Goal: Task Accomplishment & Management: Use online tool/utility

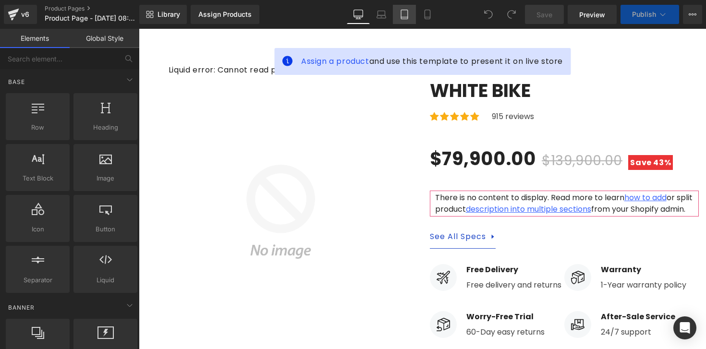
click at [404, 16] on icon at bounding box center [404, 15] width 10 height 10
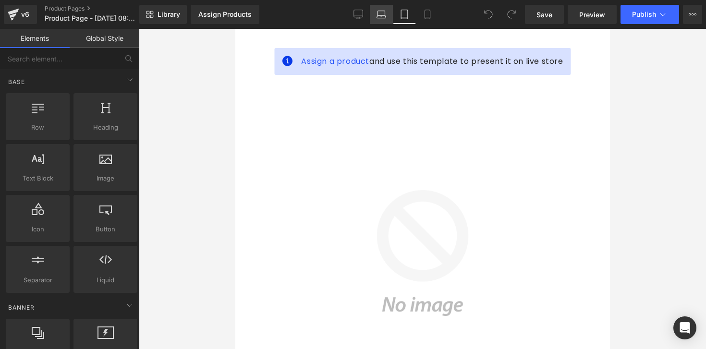
click at [376, 16] on link "Laptop" at bounding box center [381, 14] width 23 height 19
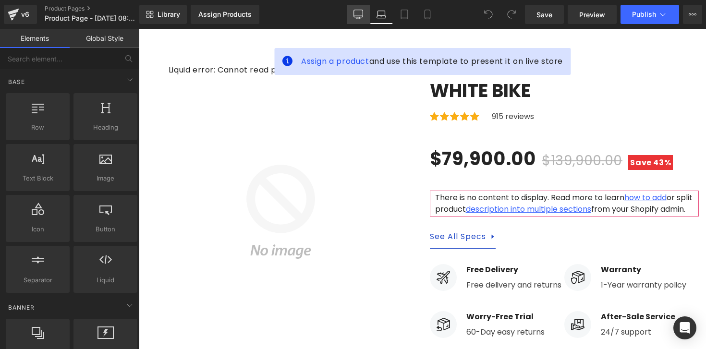
click at [361, 16] on icon at bounding box center [358, 15] width 10 height 10
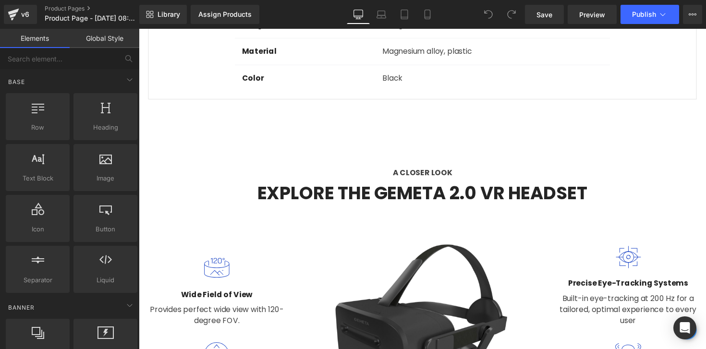
scroll to position [1015, 0]
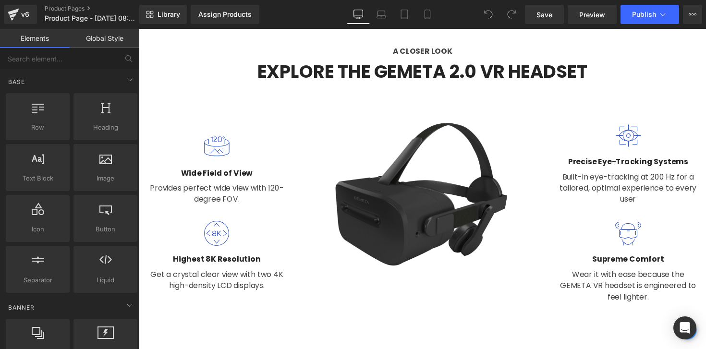
click at [474, 179] on img at bounding box center [429, 217] width 281 height 214
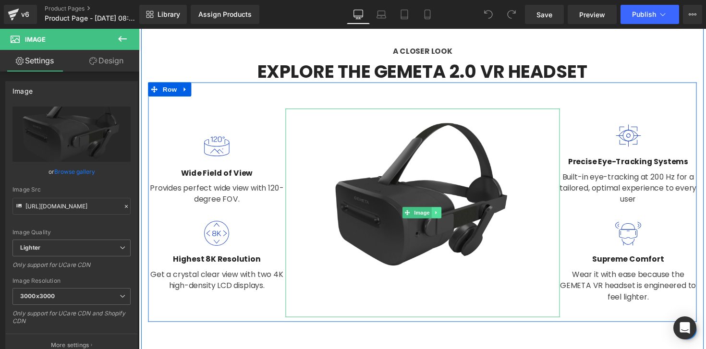
click at [445, 211] on link at bounding box center [444, 217] width 10 height 12
click at [436, 215] on icon at bounding box center [438, 217] width 5 height 5
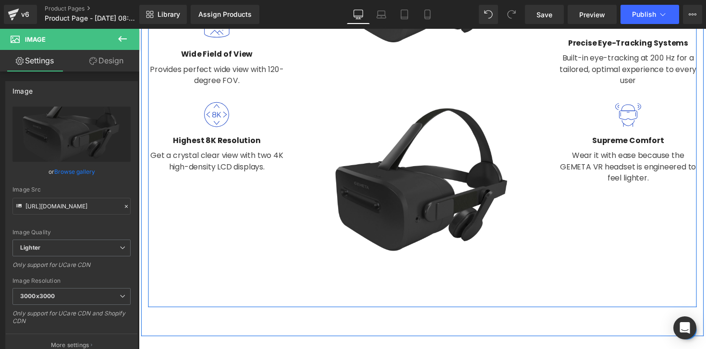
scroll to position [1244, 0]
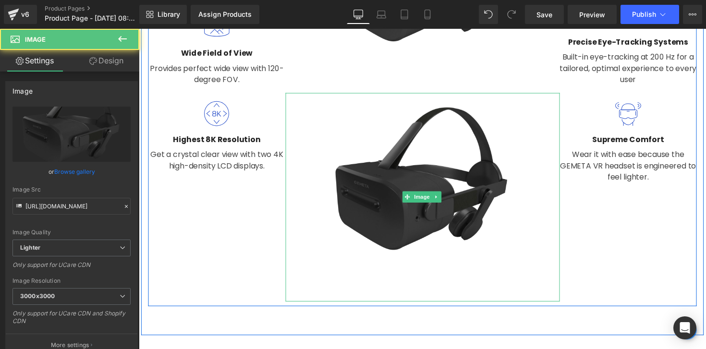
click at [429, 186] on img at bounding box center [429, 202] width 281 height 214
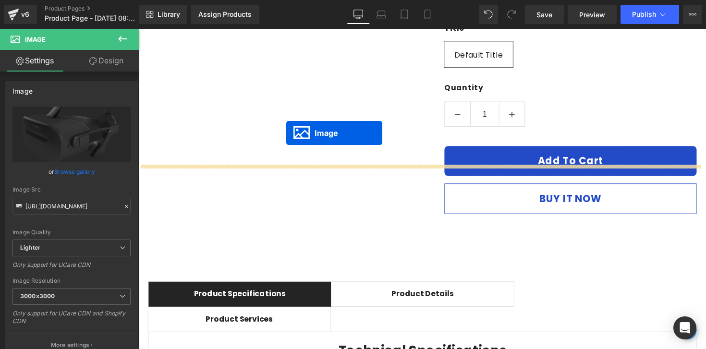
scroll to position [0, 0]
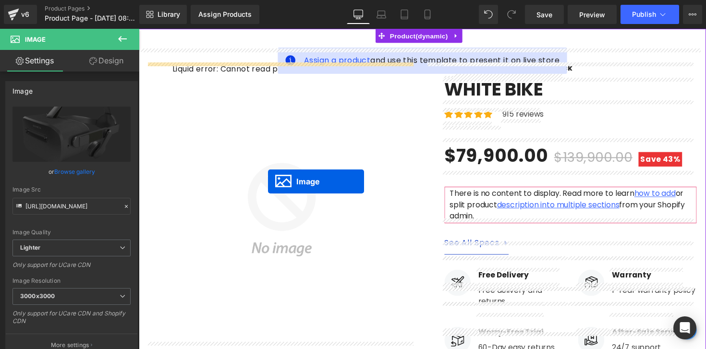
drag, startPoint x: 419, startPoint y: 173, endPoint x: 271, endPoint y: 185, distance: 148.3
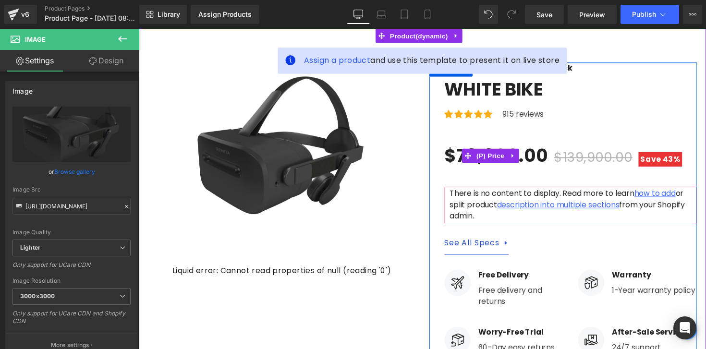
click at [687, 157] on div "$79,900.00 $139,900.00 Save 43%" at bounding box center [581, 159] width 258 height 33
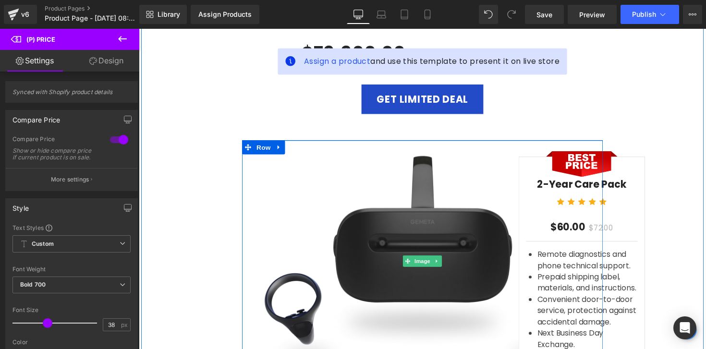
scroll to position [2873, 0]
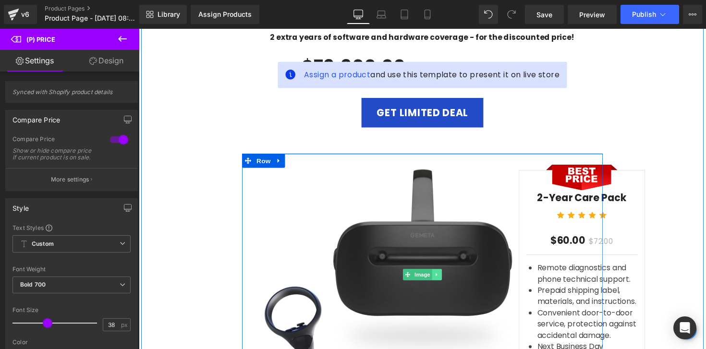
click at [443, 279] on icon at bounding box center [443, 280] width 1 height 3
click at [436, 278] on icon at bounding box center [438, 280] width 5 height 5
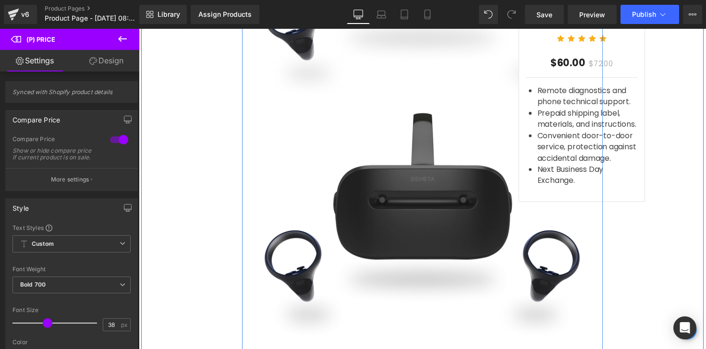
scroll to position [3126, 0]
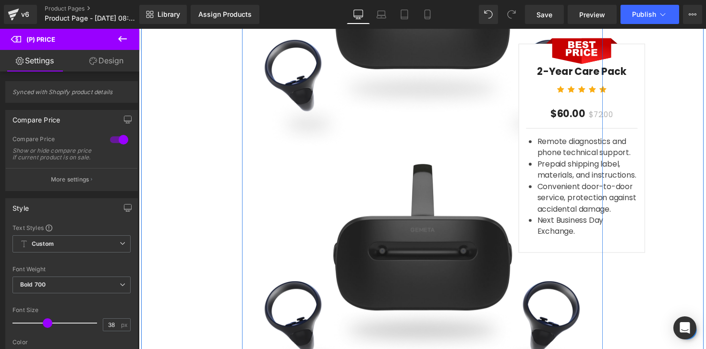
click at [420, 202] on img at bounding box center [429, 274] width 370 height 247
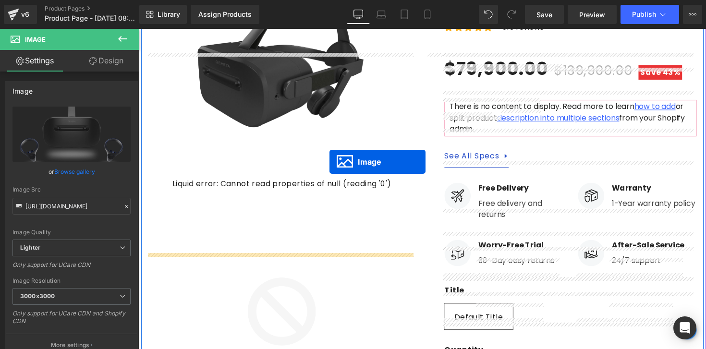
scroll to position [156, 0]
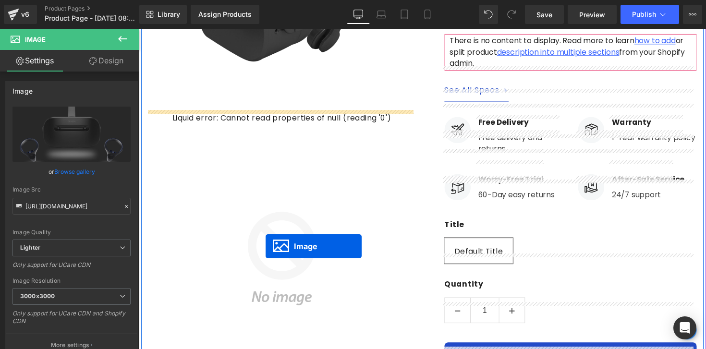
drag, startPoint x: 428, startPoint y: 252, endPoint x: 268, endPoint y: 252, distance: 159.8
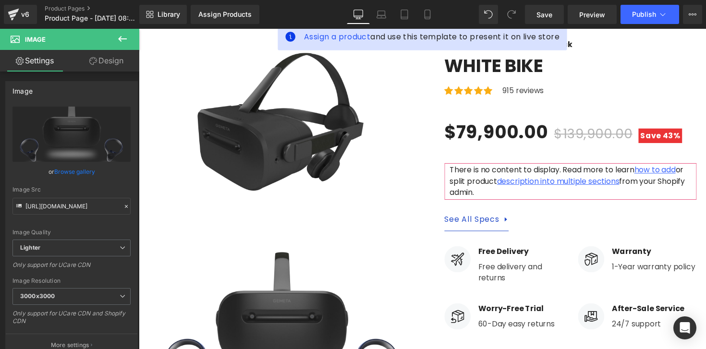
scroll to position [0, 0]
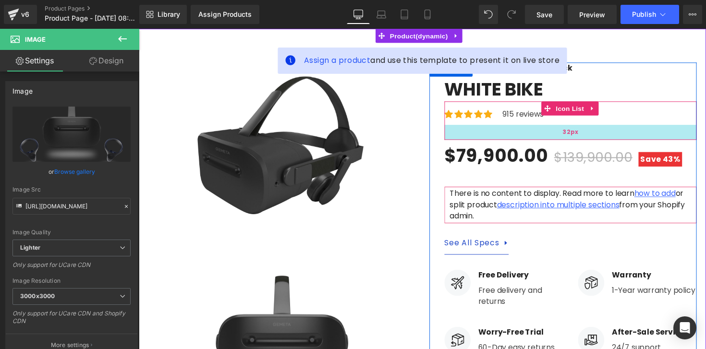
click at [557, 127] on div "32px" at bounding box center [581, 134] width 258 height 15
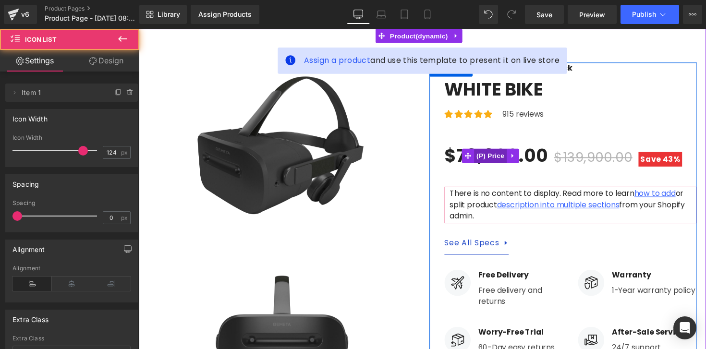
click at [504, 160] on span "(P) Price" at bounding box center [499, 159] width 34 height 14
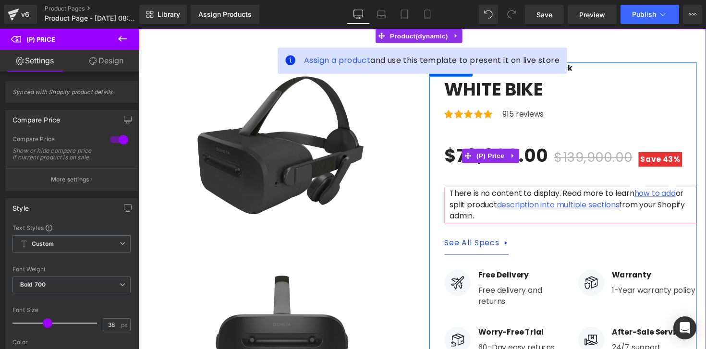
click at [534, 163] on span "$79,900.00" at bounding box center [505, 159] width 106 height 33
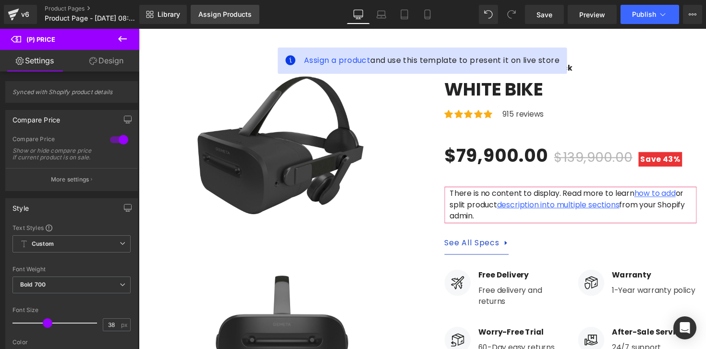
click at [238, 11] on div "Assign Products" at bounding box center [224, 15] width 53 height 8
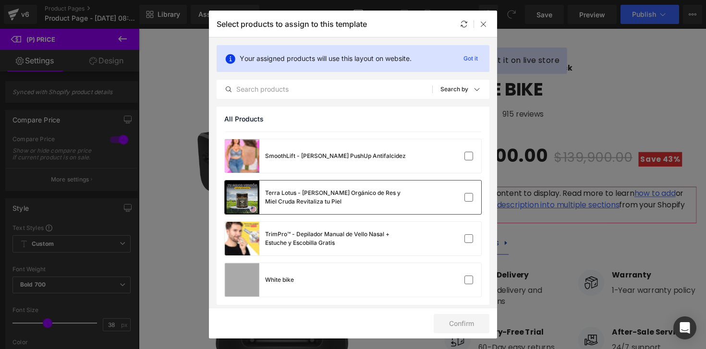
scroll to position [367, 0]
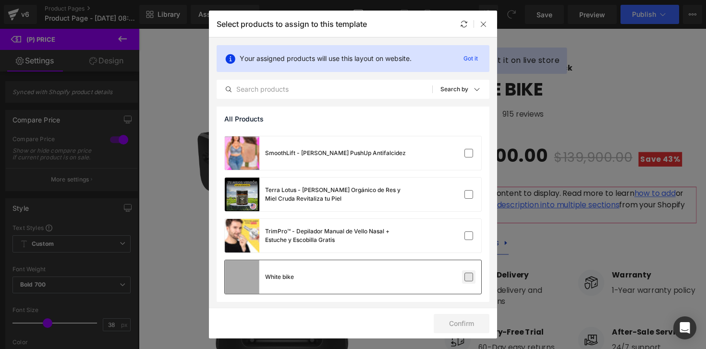
click at [469, 276] on label at bounding box center [468, 277] width 9 height 9
click at [468, 277] on input "checkbox" at bounding box center [468, 277] width 0 height 0
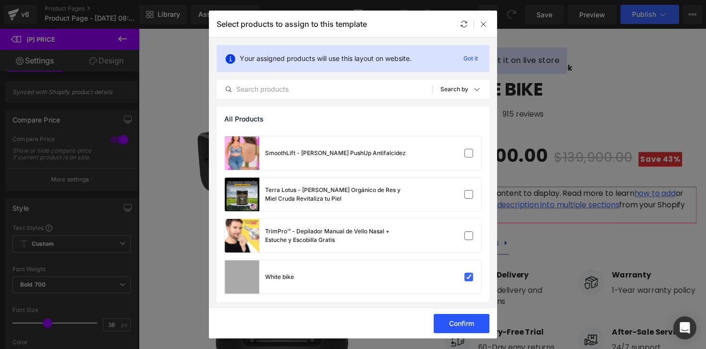
click at [472, 327] on button "Confirm" at bounding box center [461, 323] width 56 height 19
drag, startPoint x: 463, startPoint y: 324, endPoint x: 333, endPoint y: 303, distance: 132.3
click at [463, 324] on button "Success" at bounding box center [455, 323] width 68 height 19
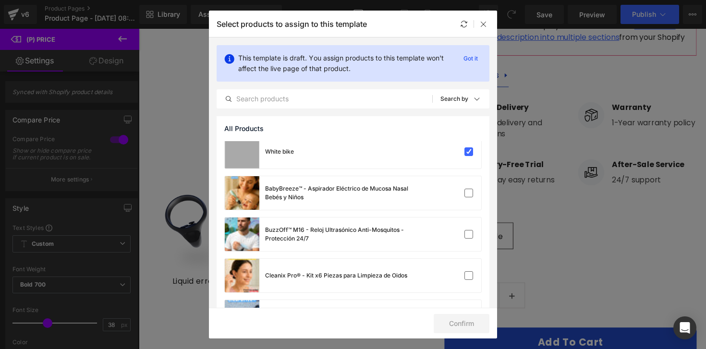
scroll to position [7, 0]
drag, startPoint x: 484, startPoint y: 27, endPoint x: 345, endPoint y: 10, distance: 139.8
click at [484, 27] on icon at bounding box center [483, 24] width 8 height 8
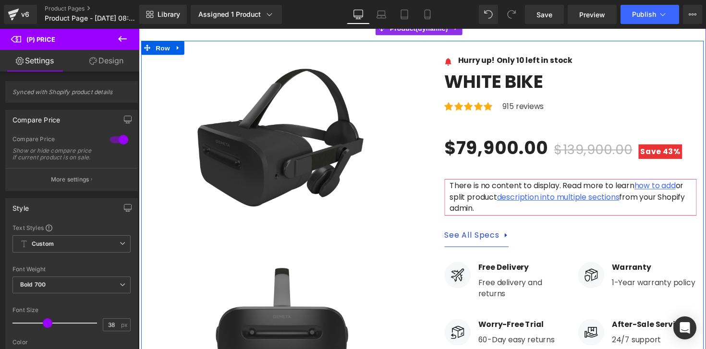
scroll to position [0, 0]
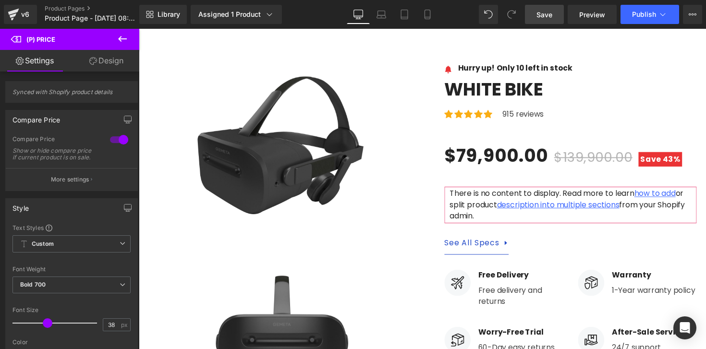
click at [558, 18] on link "Save" at bounding box center [544, 14] width 39 height 19
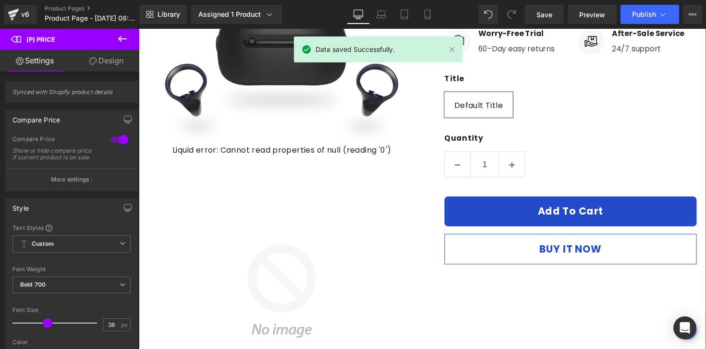
scroll to position [450, 0]
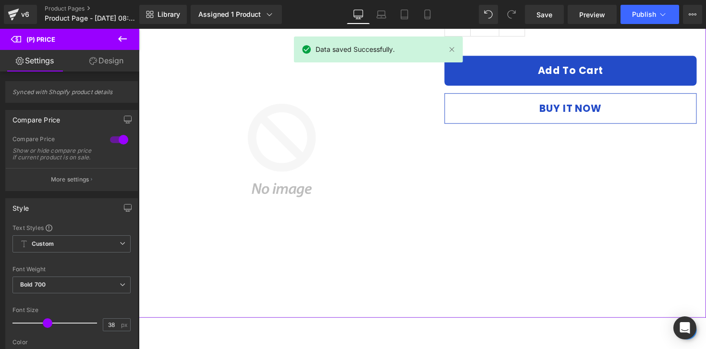
click at [316, 211] on img at bounding box center [285, 154] width 274 height 274
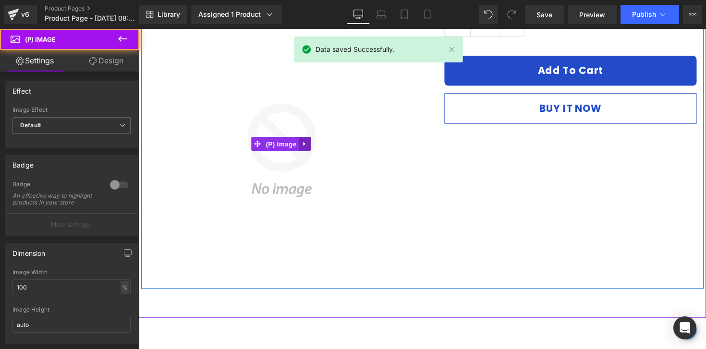
click at [312, 147] on div "Liquid error: Cannot read properties of null (reading '0') Sale Off (P) Image" at bounding box center [285, 147] width 274 height 288
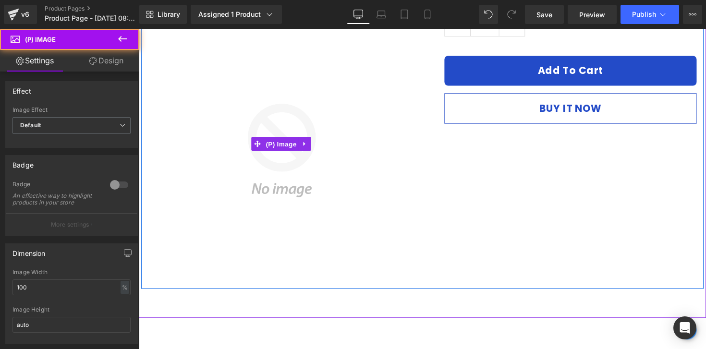
click at [309, 145] on icon at bounding box center [309, 146] width 7 height 7
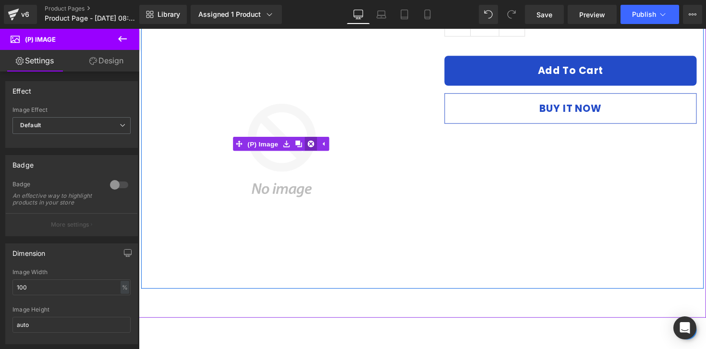
click at [312, 145] on icon at bounding box center [315, 146] width 7 height 7
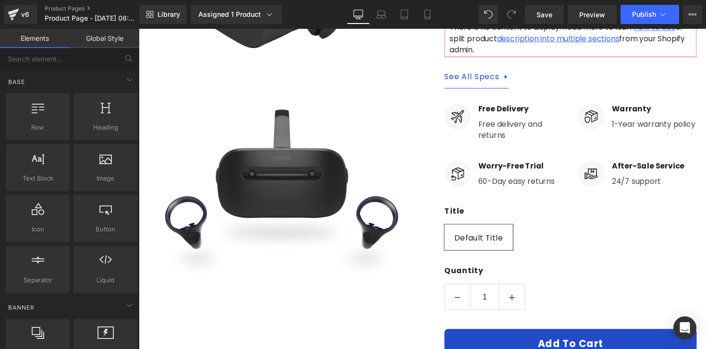
scroll to position [0, 0]
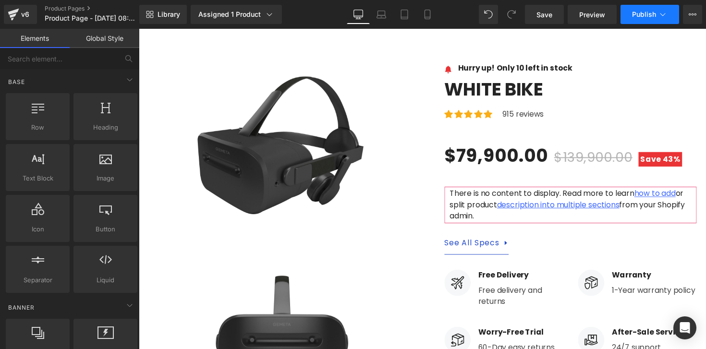
click at [641, 12] on span "Publish" at bounding box center [644, 15] width 24 height 8
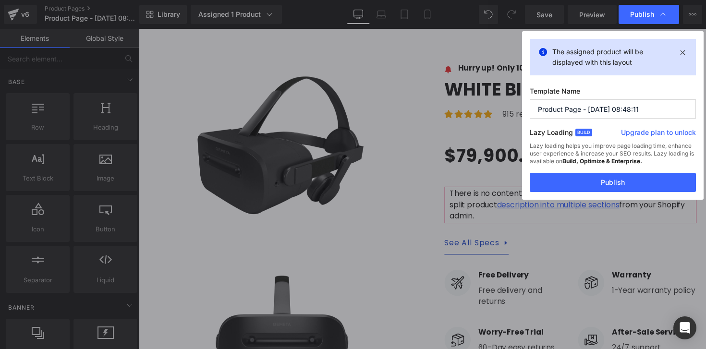
drag, startPoint x: 644, startPoint y: 107, endPoint x: 516, endPoint y: 106, distance: 127.7
click at [516, 106] on div "Publish The assigned product will be displayed with this layout Template Name P…" at bounding box center [353, 174] width 706 height 349
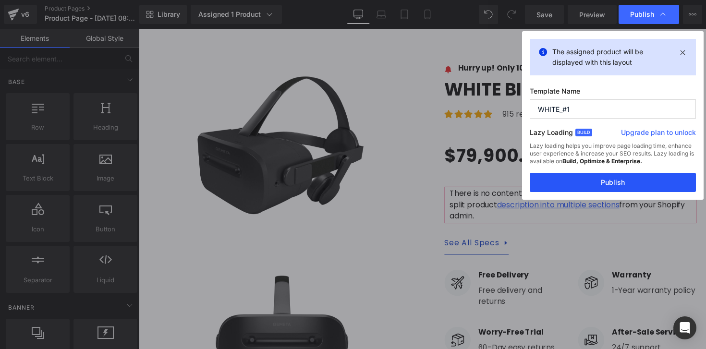
type input "WHITE_#1"
click at [574, 173] on button "Publish" at bounding box center [612, 182] width 166 height 19
